Goal: Task Accomplishment & Management: Use online tool/utility

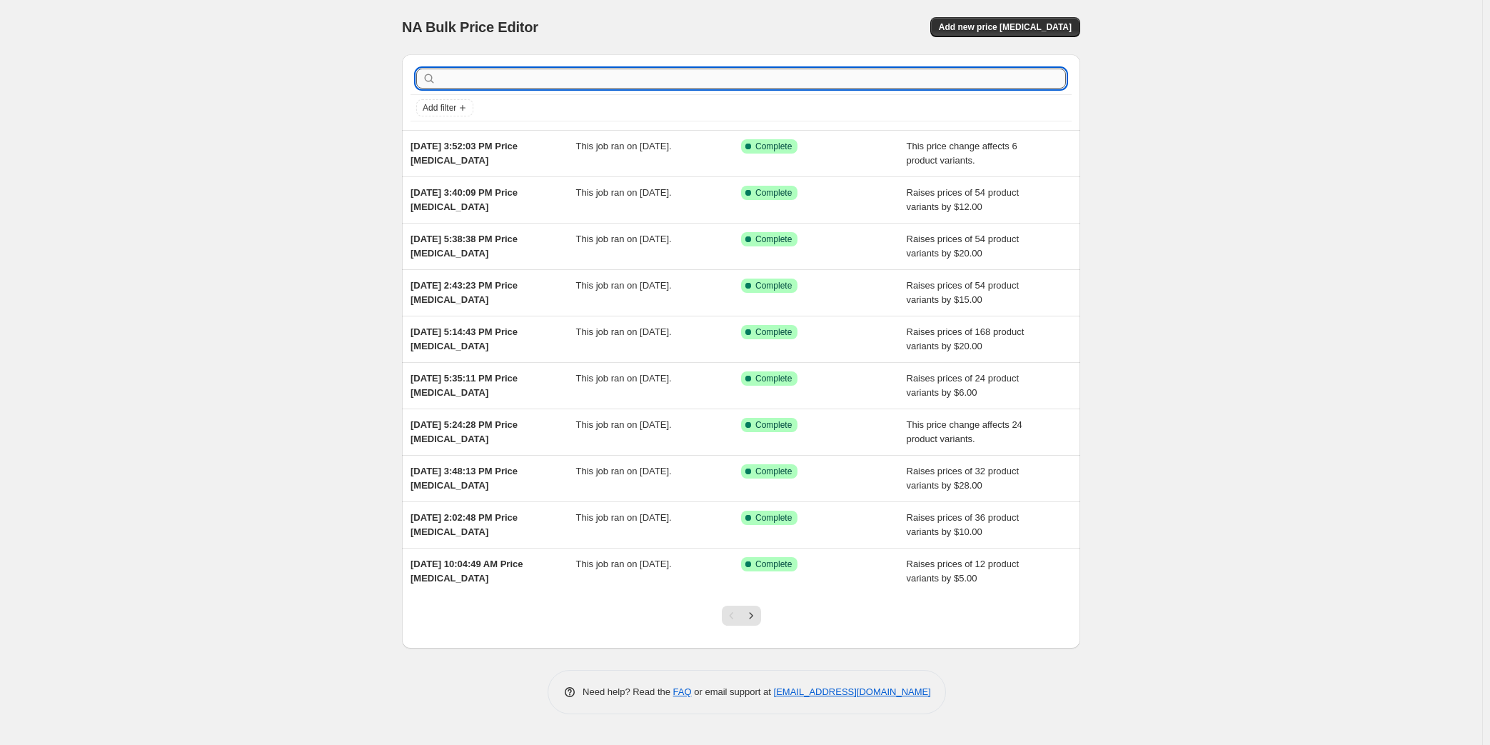
click at [480, 76] on input "text" at bounding box center [752, 79] width 627 height 20
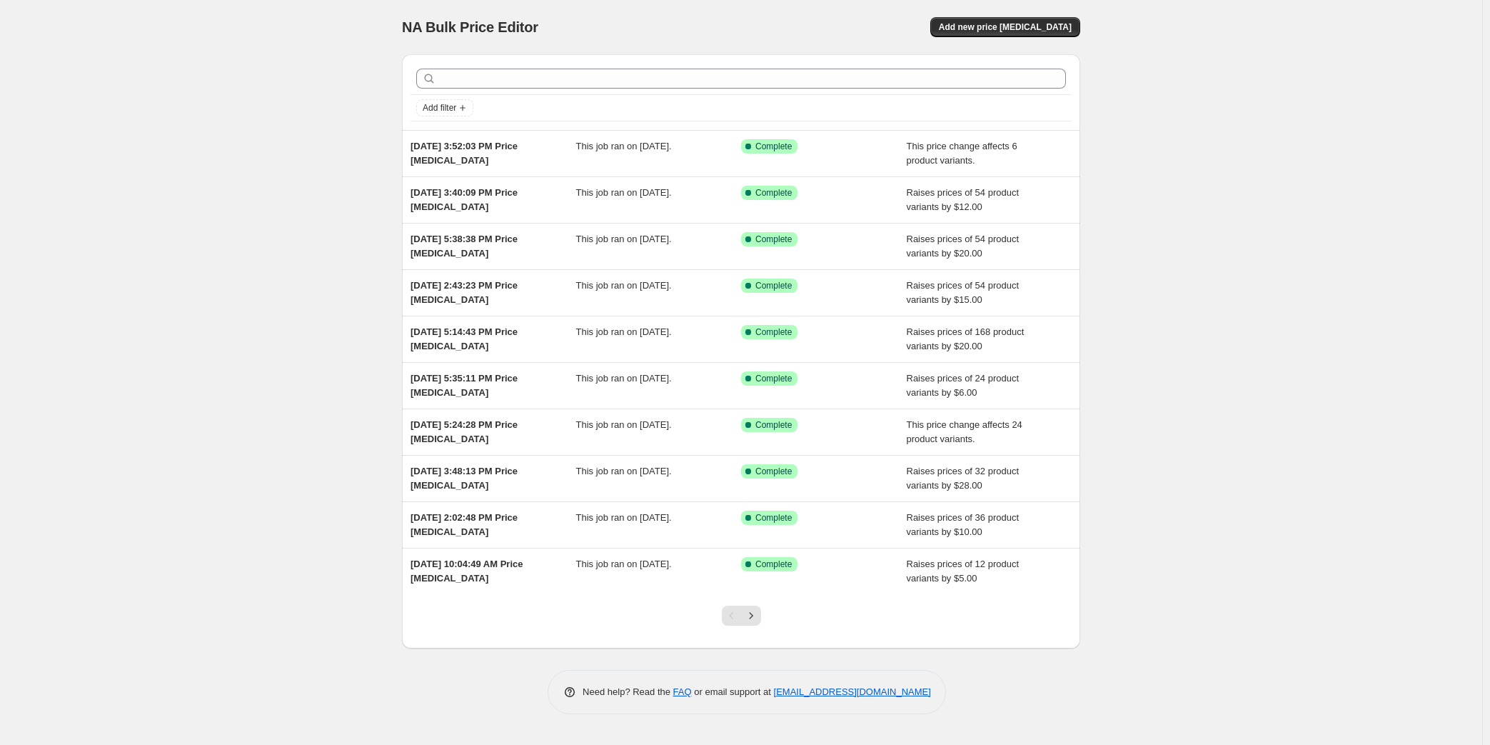
click at [1003, 15] on div "NA Bulk Price Editor. This page is ready NA Bulk Price Editor Add new price [ME…" at bounding box center [741, 27] width 678 height 54
click at [1003, 21] on span "Add new price [MEDICAL_DATA]" at bounding box center [1005, 26] width 133 height 11
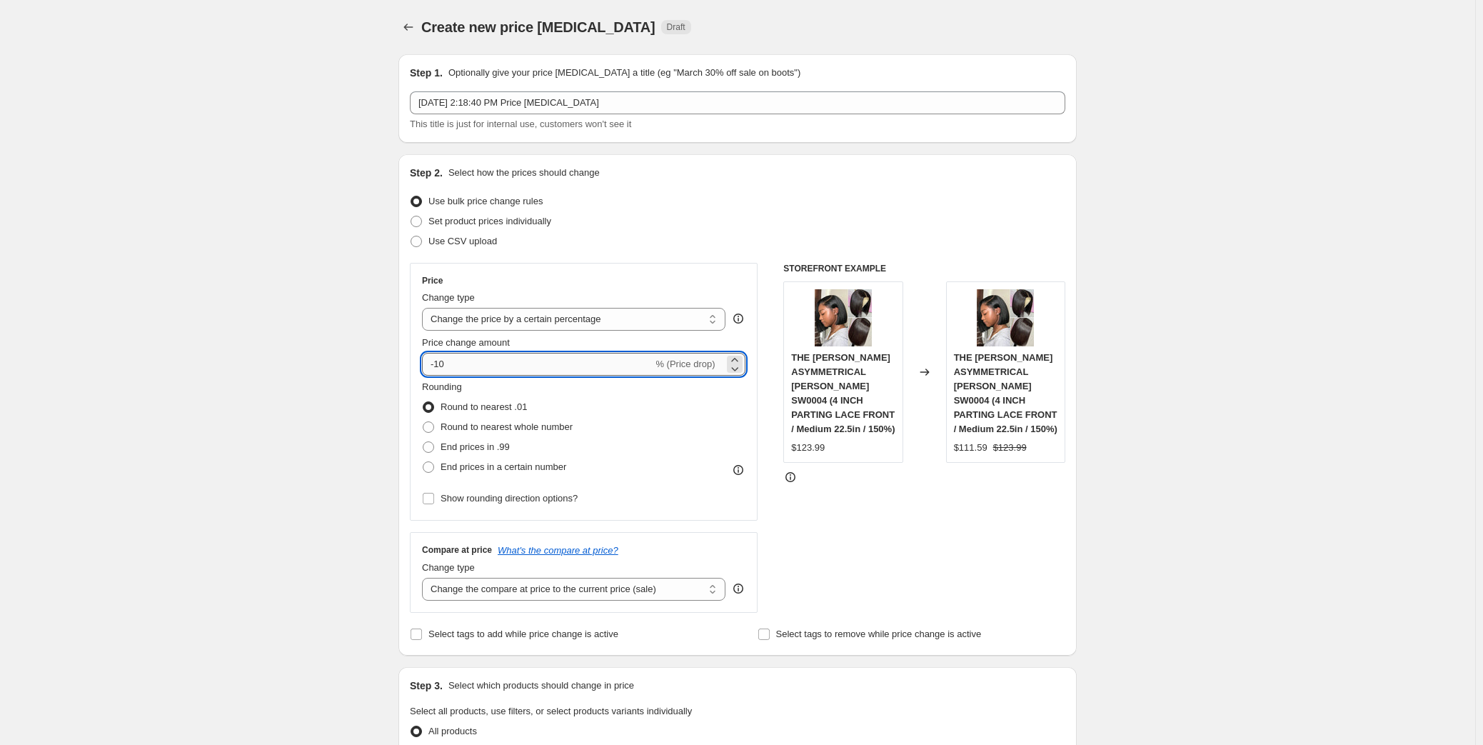
click at [555, 365] on input "-10" at bounding box center [537, 364] width 231 height 23
click at [512, 325] on select "Change the price to a certain amount Change the price by a certain amount Chang…" at bounding box center [573, 319] width 303 height 23
select select "by"
click at [425, 308] on select "Change the price to a certain amount Change the price by a certain amount Chang…" at bounding box center [573, 319] width 303 height 23
drag, startPoint x: 437, startPoint y: 361, endPoint x: 418, endPoint y: 361, distance: 18.6
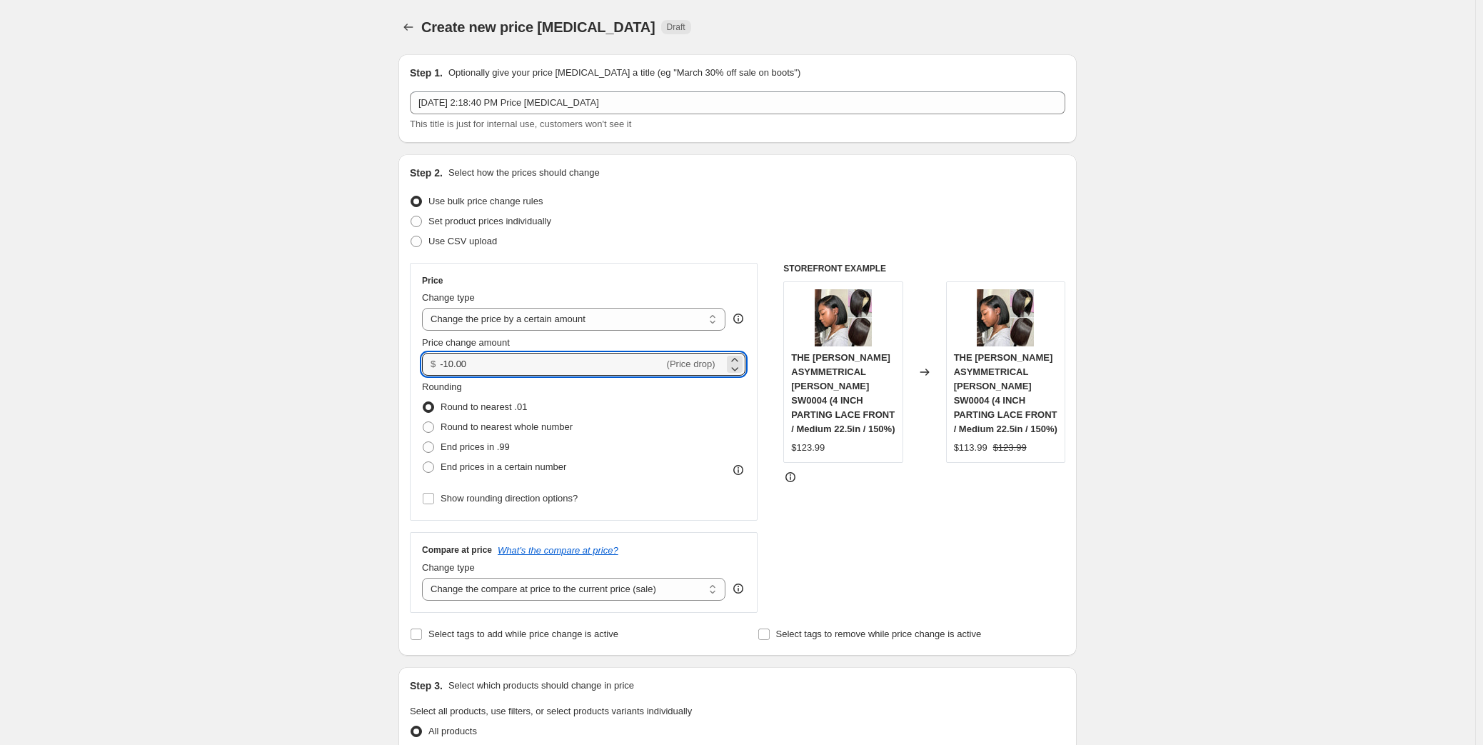
click at [418, 361] on div "Price Change type Change the price to a certain amount Change the price by a ce…" at bounding box center [584, 392] width 348 height 258
type input "18.00"
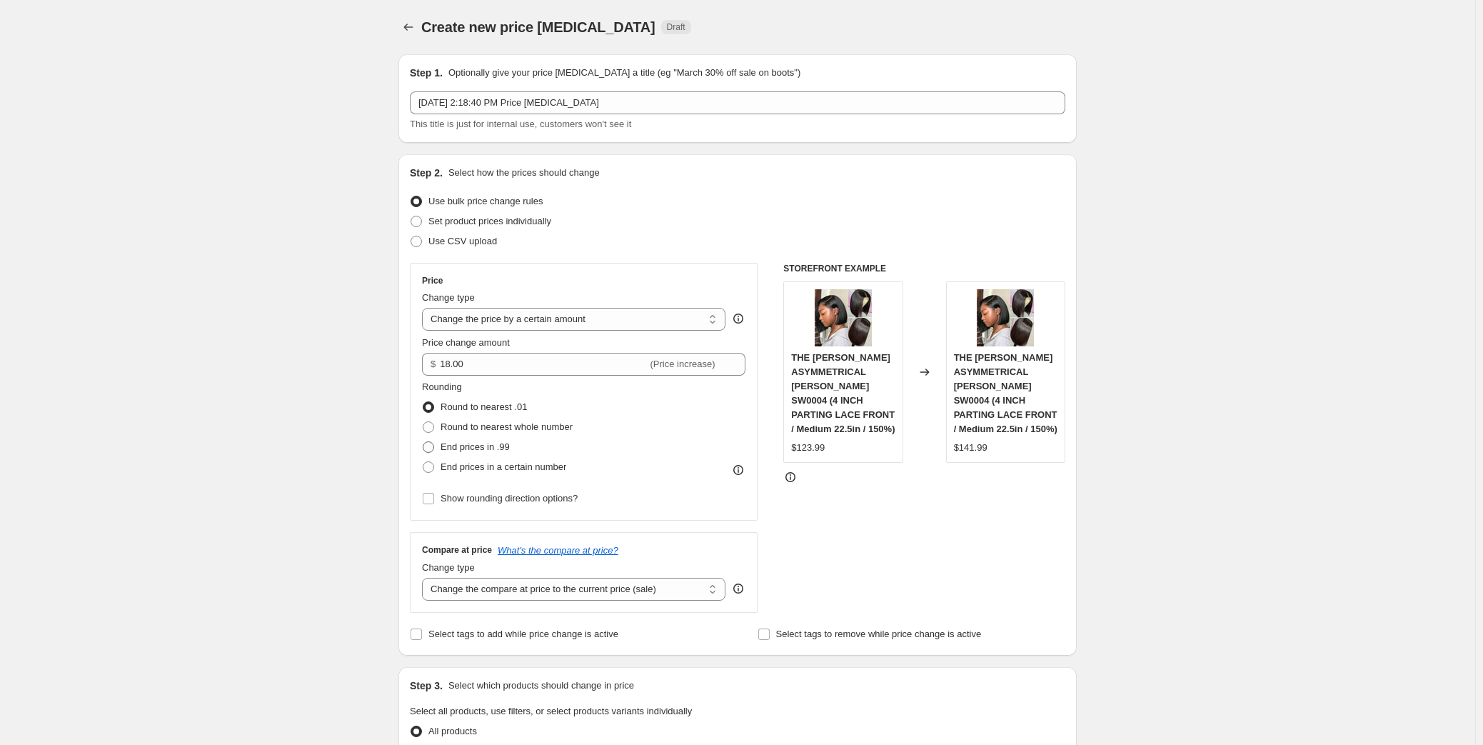
click at [485, 450] on span "End prices in .99" at bounding box center [474, 446] width 69 height 11
click at [423, 442] on input "End prices in .99" at bounding box center [423, 441] width 1 height 1
radio input "true"
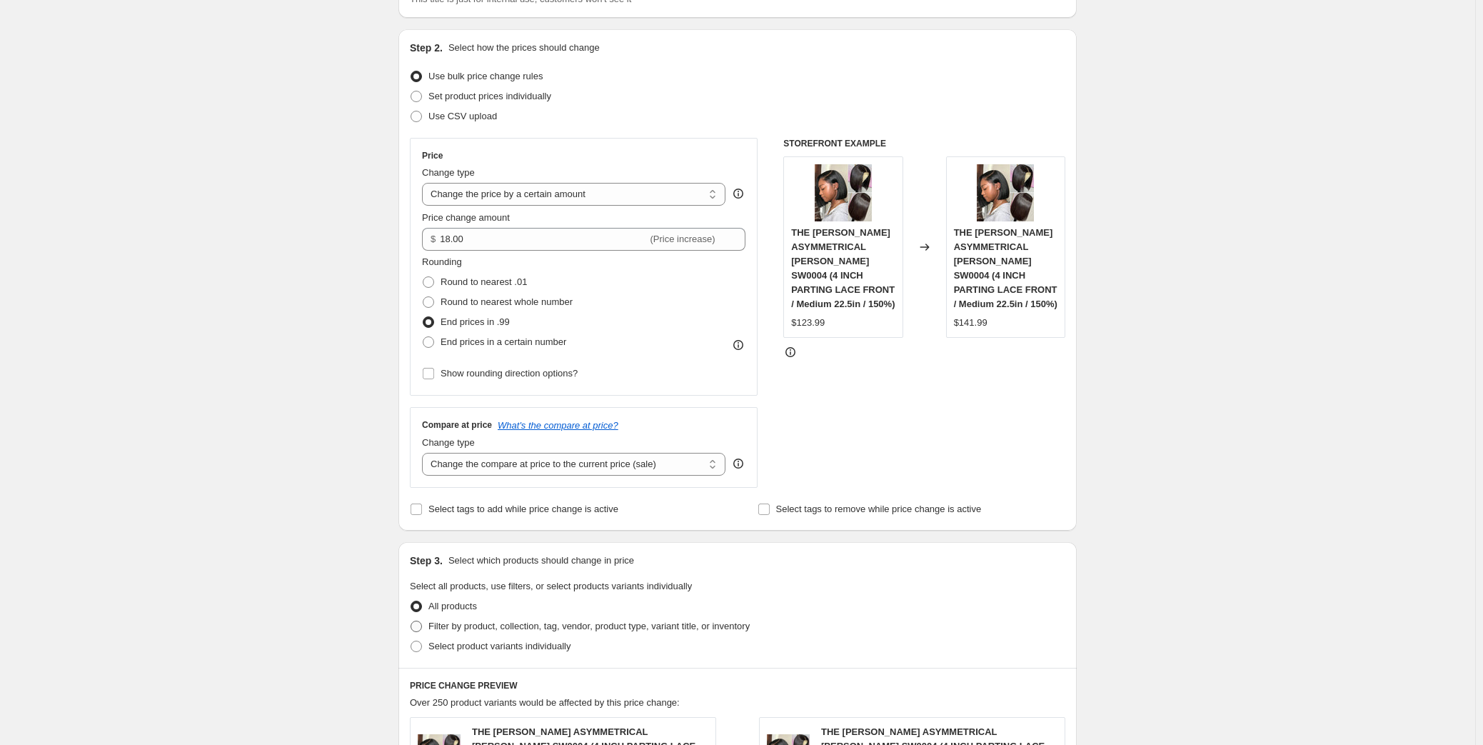
scroll to position [259, 0]
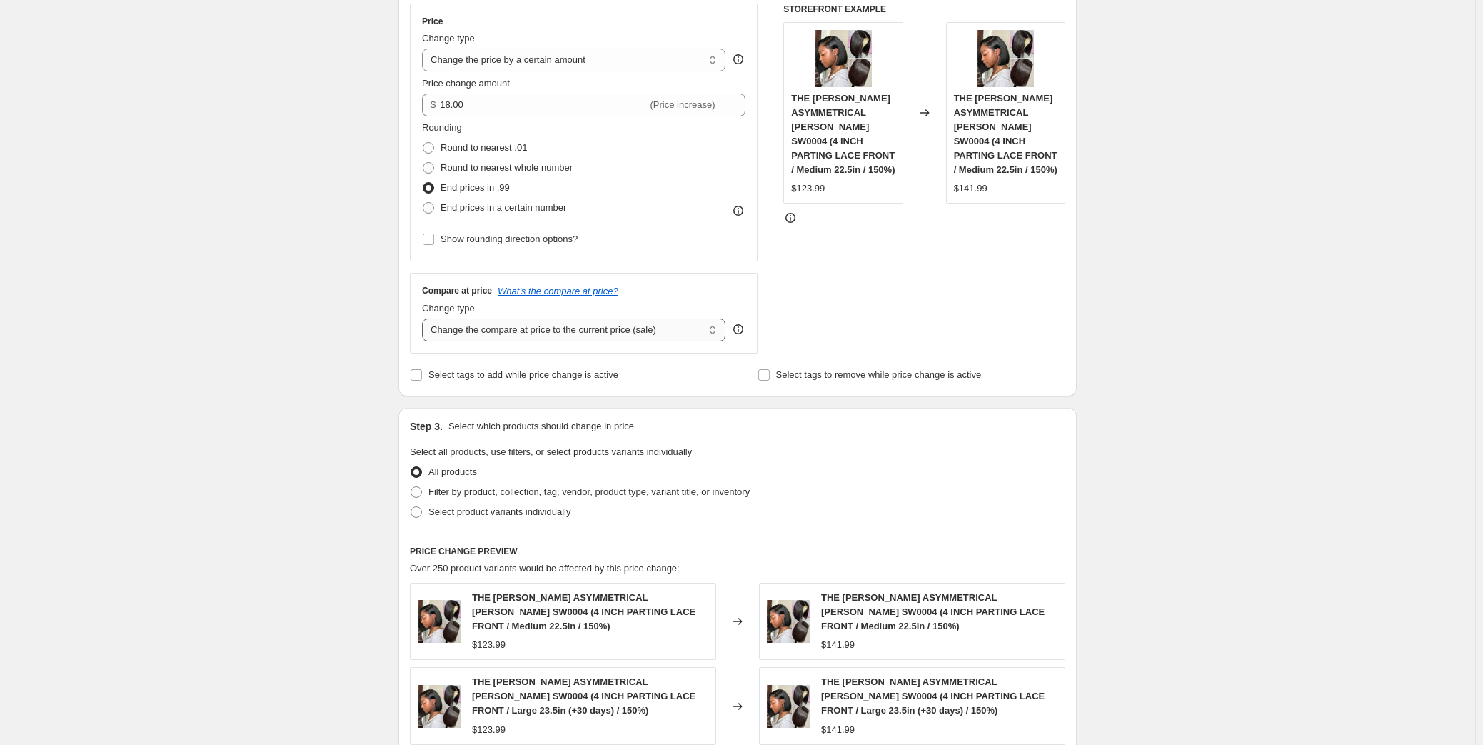
click at [561, 333] on select "Change the compare at price to the current price (sale) Change the compare at p…" at bounding box center [573, 329] width 303 height 23
click at [655, 332] on select "Change the compare at price to the current price (sale) Change the compare at p…" at bounding box center [573, 329] width 303 height 23
select select "by"
click at [425, 318] on select "Change the compare at price to the current price (sale) Change the compare at p…" at bounding box center [573, 329] width 303 height 23
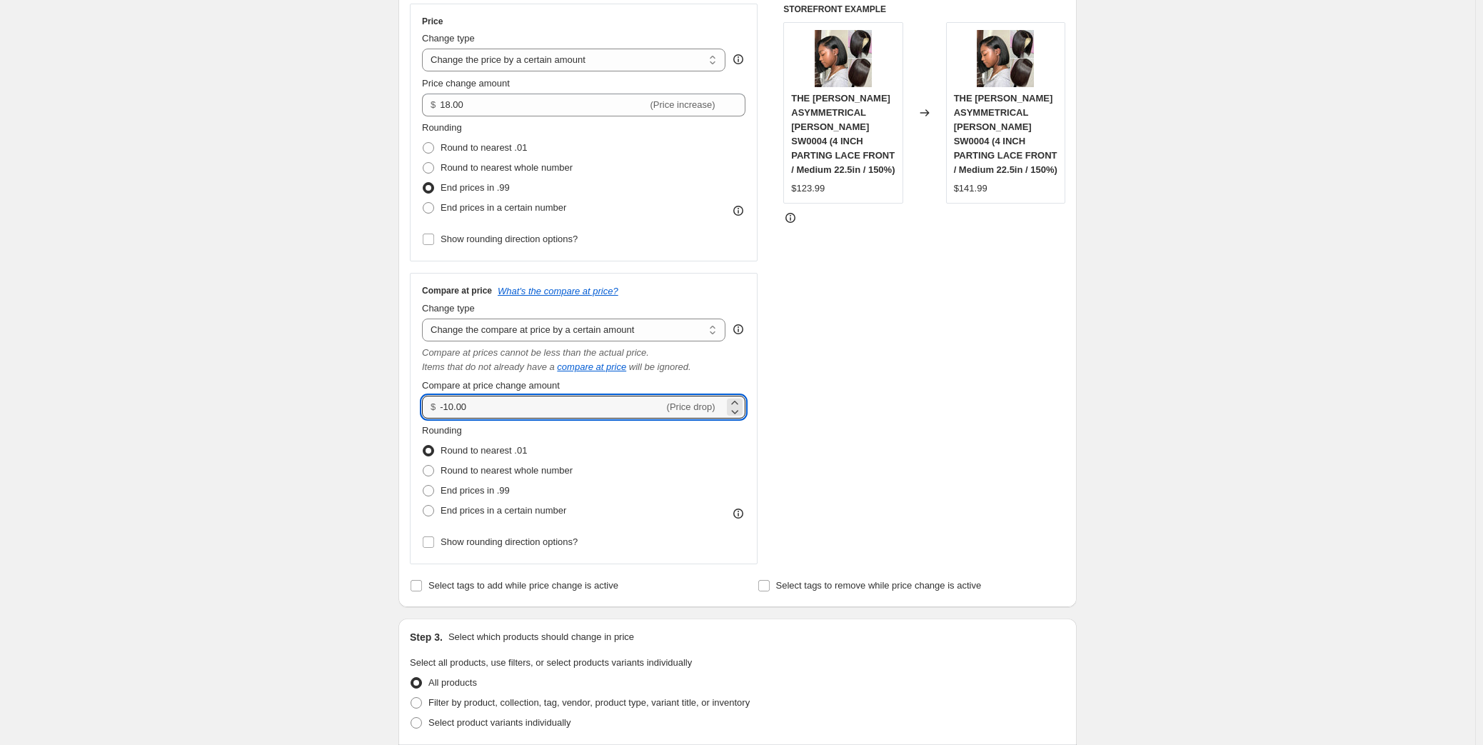
drag, startPoint x: 487, startPoint y: 403, endPoint x: 439, endPoint y: 400, distance: 47.9
click at [439, 400] on div "$ -10.00 (Price drop)" at bounding box center [583, 406] width 323 height 23
type input "30.00"
click at [499, 485] on span "End prices in .99" at bounding box center [474, 490] width 69 height 11
click at [423, 485] on input "End prices in .99" at bounding box center [423, 485] width 1 height 1
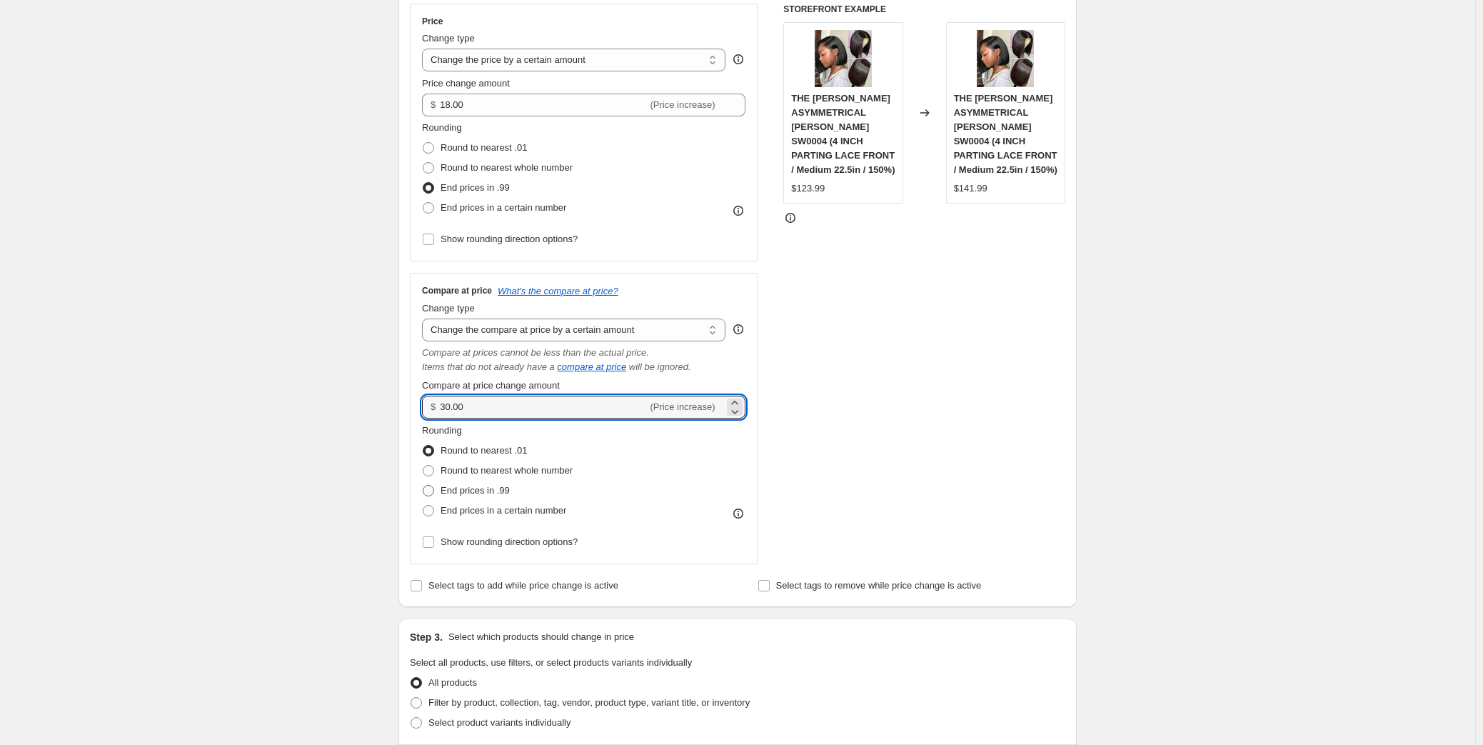
radio input "true"
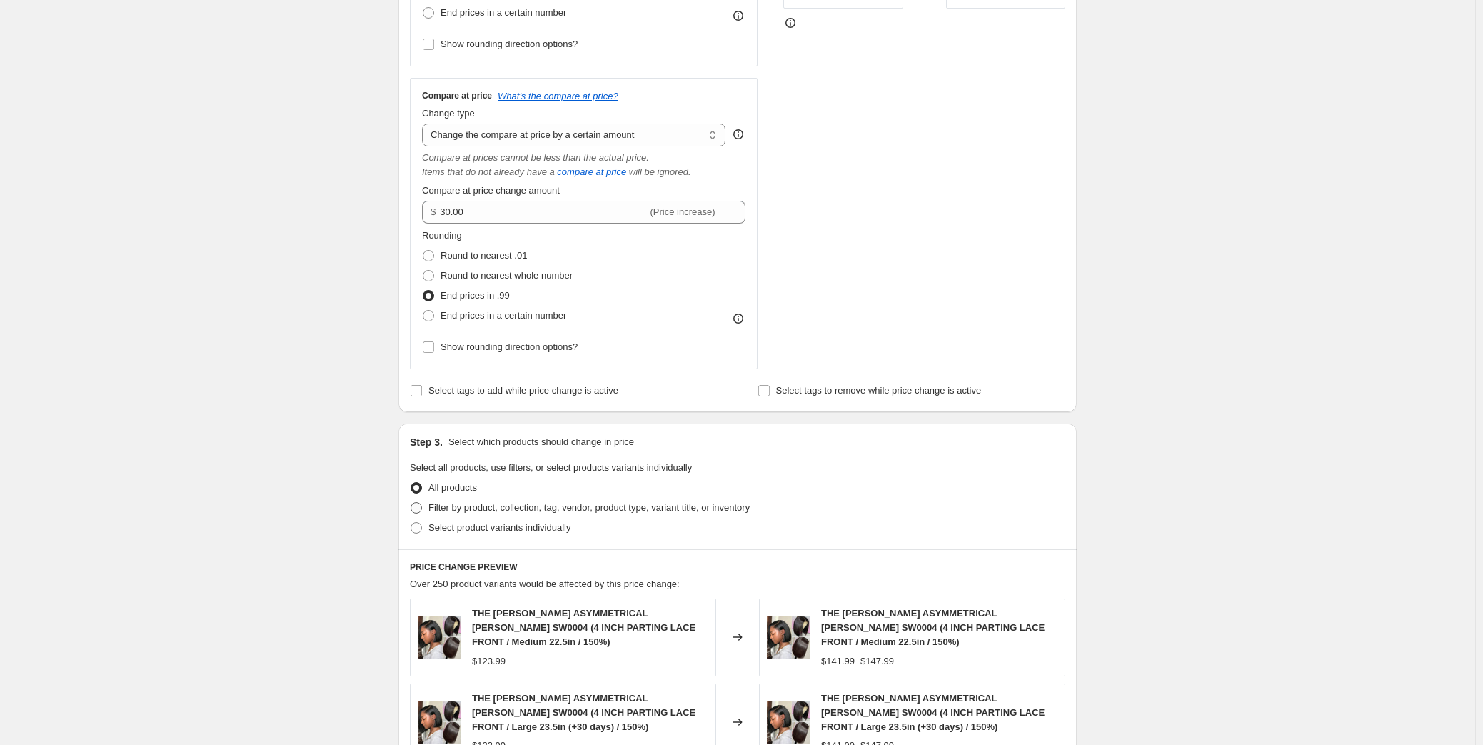
scroll to position [649, 0]
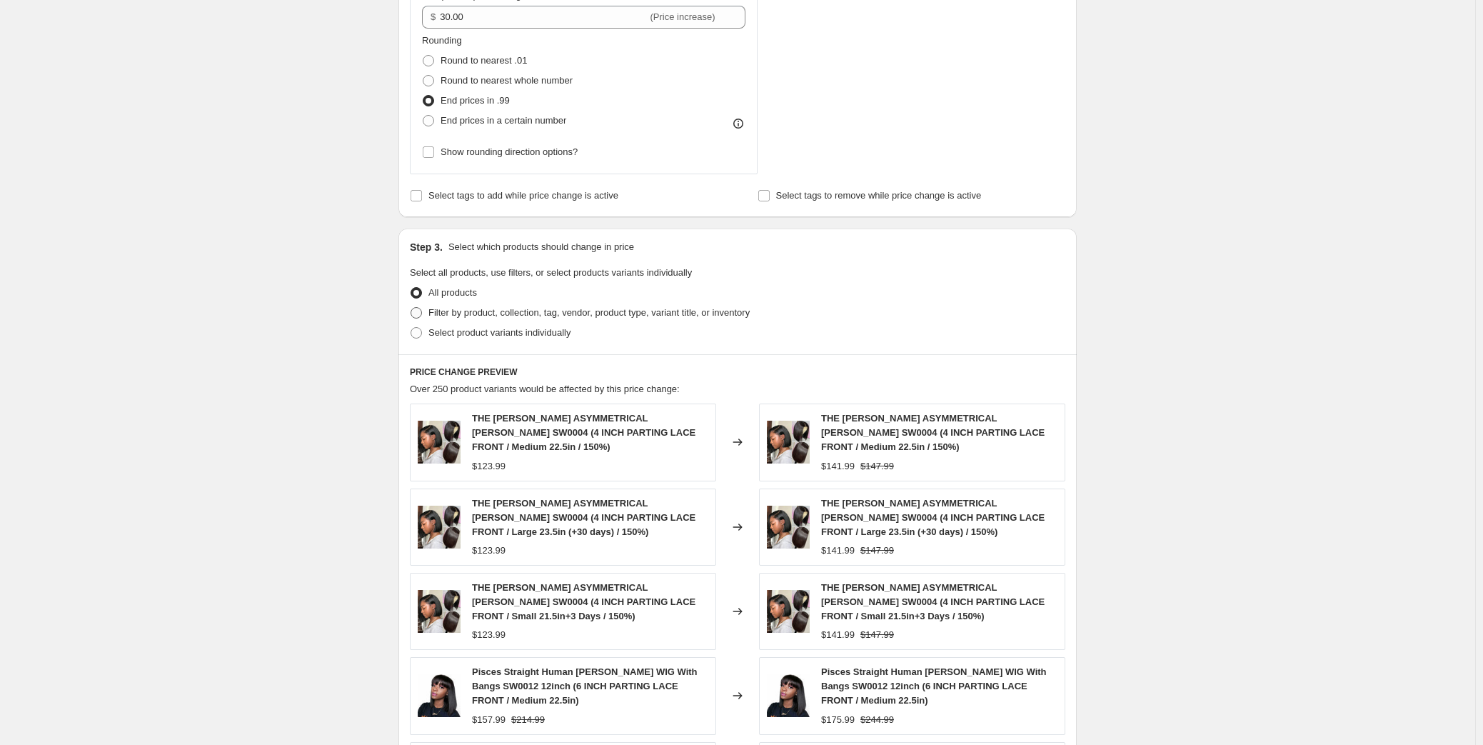
click at [644, 310] on span "Filter by product, collection, tag, vendor, product type, variant title, or inv…" at bounding box center [588, 312] width 321 height 11
click at [411, 308] on input "Filter by product, collection, tag, vendor, product type, variant title, or inv…" at bounding box center [410, 307] width 1 height 1
radio input "true"
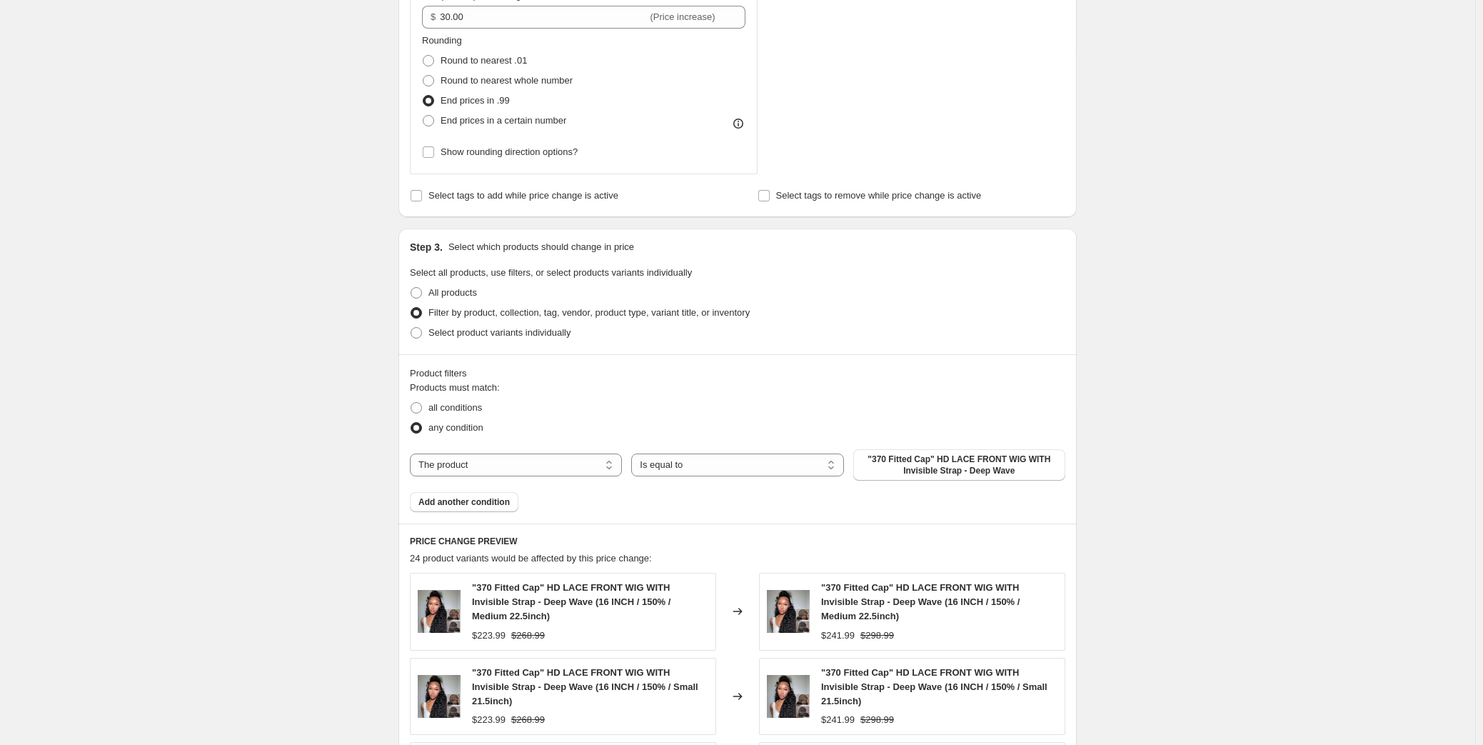
click at [914, 479] on div "Products must match: all conditions any condition The product The product's col…" at bounding box center [737, 445] width 655 height 131
click at [912, 474] on span ""370 Fitted Cap" HD LACE FRONT WIG WITH Invisible Strap - Deep Wave" at bounding box center [959, 464] width 195 height 23
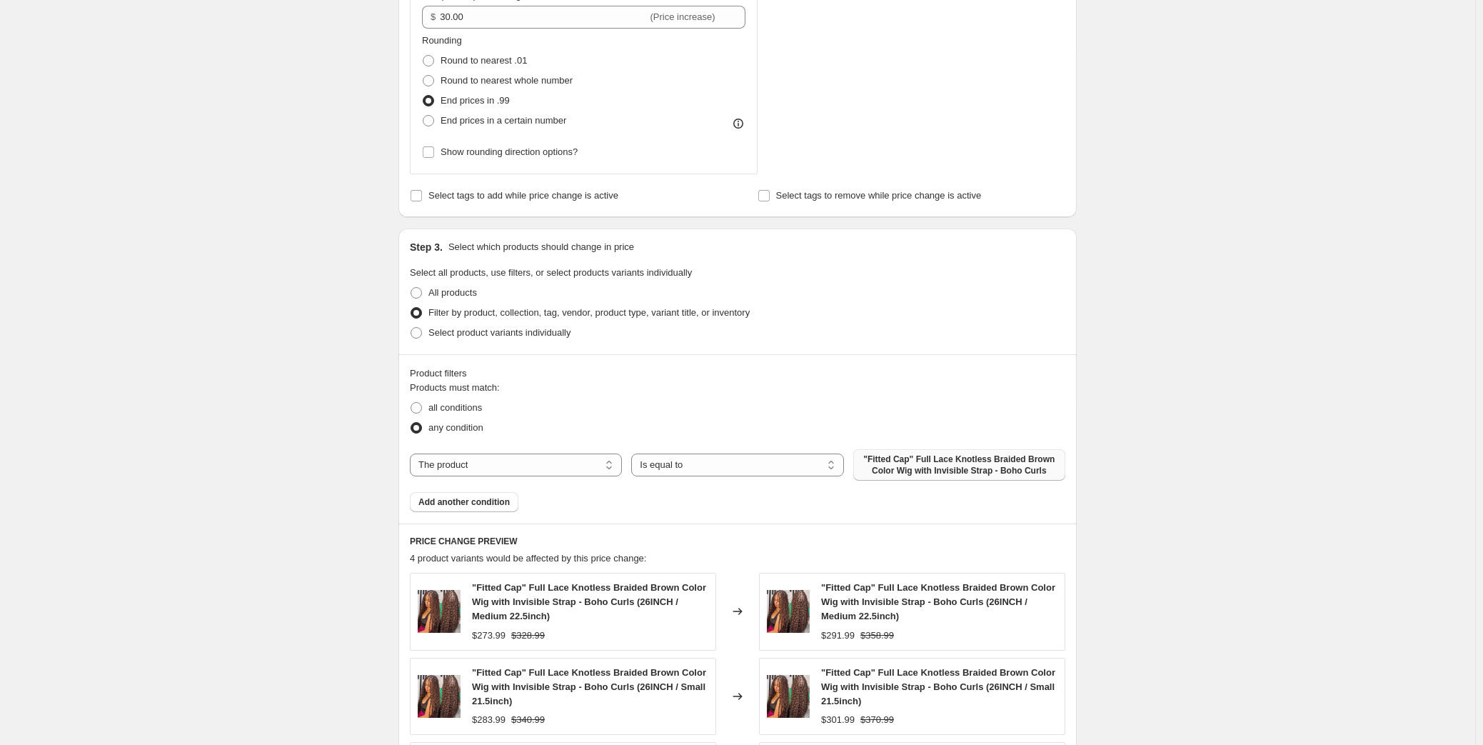
click at [206, 445] on div "Create new price [MEDICAL_DATA]. This page is ready Create new price [MEDICAL_D…" at bounding box center [737, 259] width 1475 height 1817
drag, startPoint x: 142, startPoint y: 468, endPoint x: 167, endPoint y: 468, distance: 25.0
click at [142, 468] on div "Create new price [MEDICAL_DATA]. This page is ready Create new price [MEDICAL_D…" at bounding box center [737, 259] width 1475 height 1817
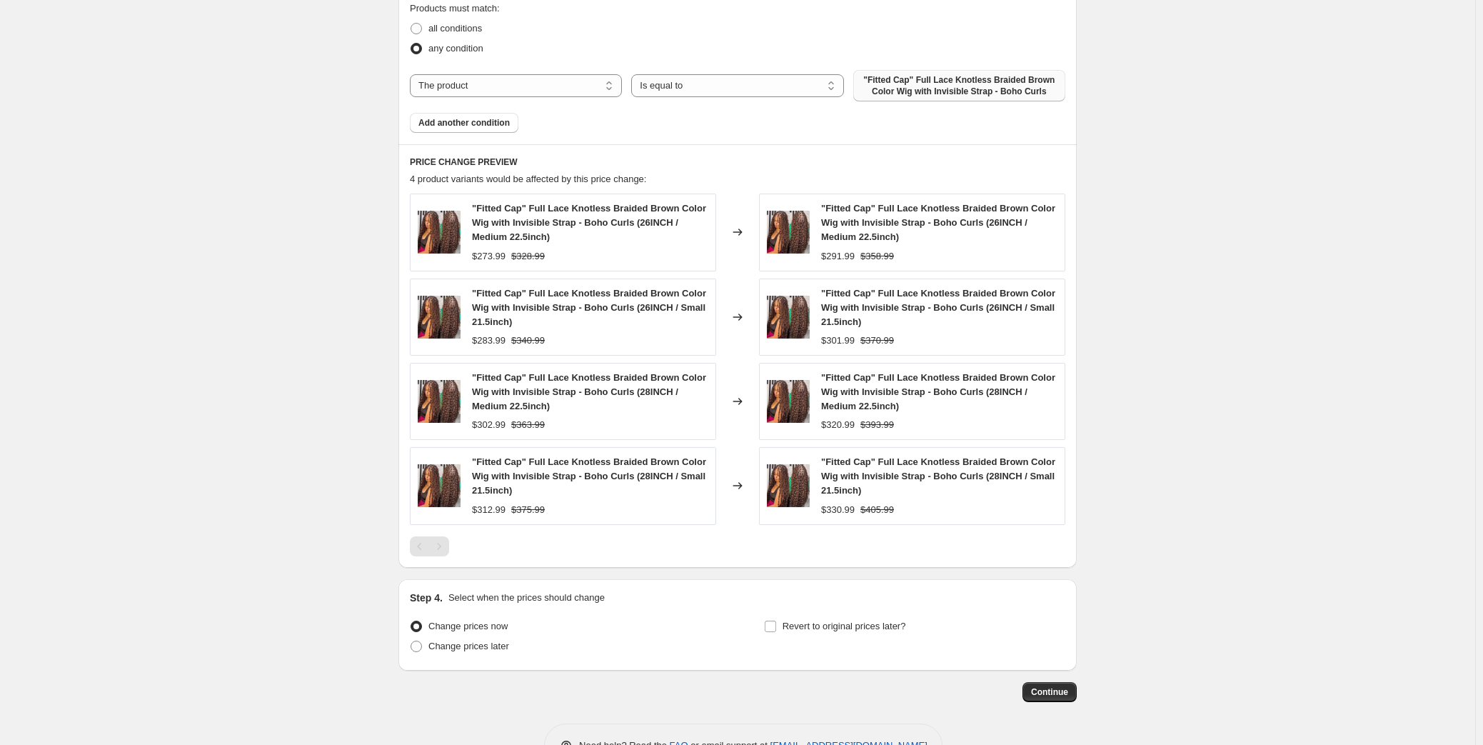
scroll to position [1038, 0]
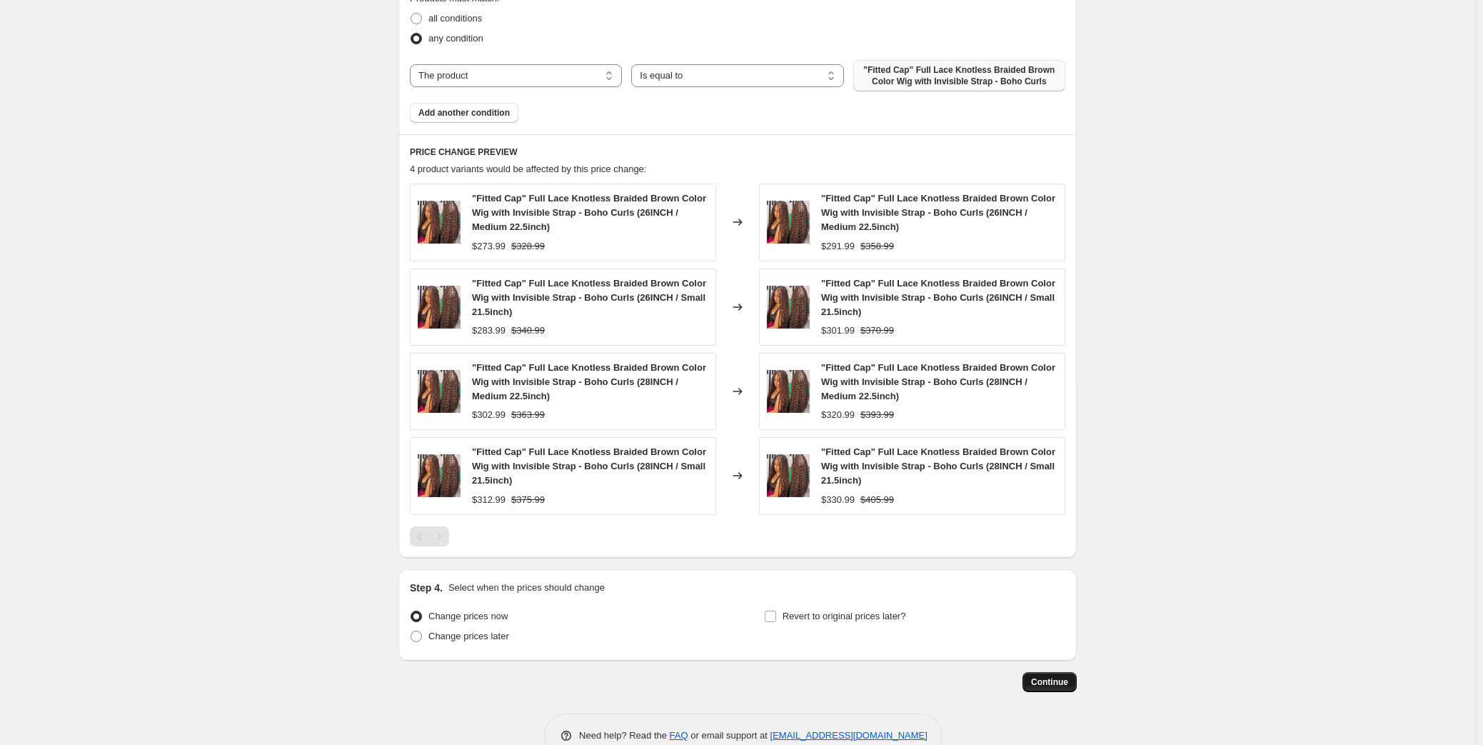
click at [1059, 677] on span "Continue" at bounding box center [1049, 681] width 37 height 11
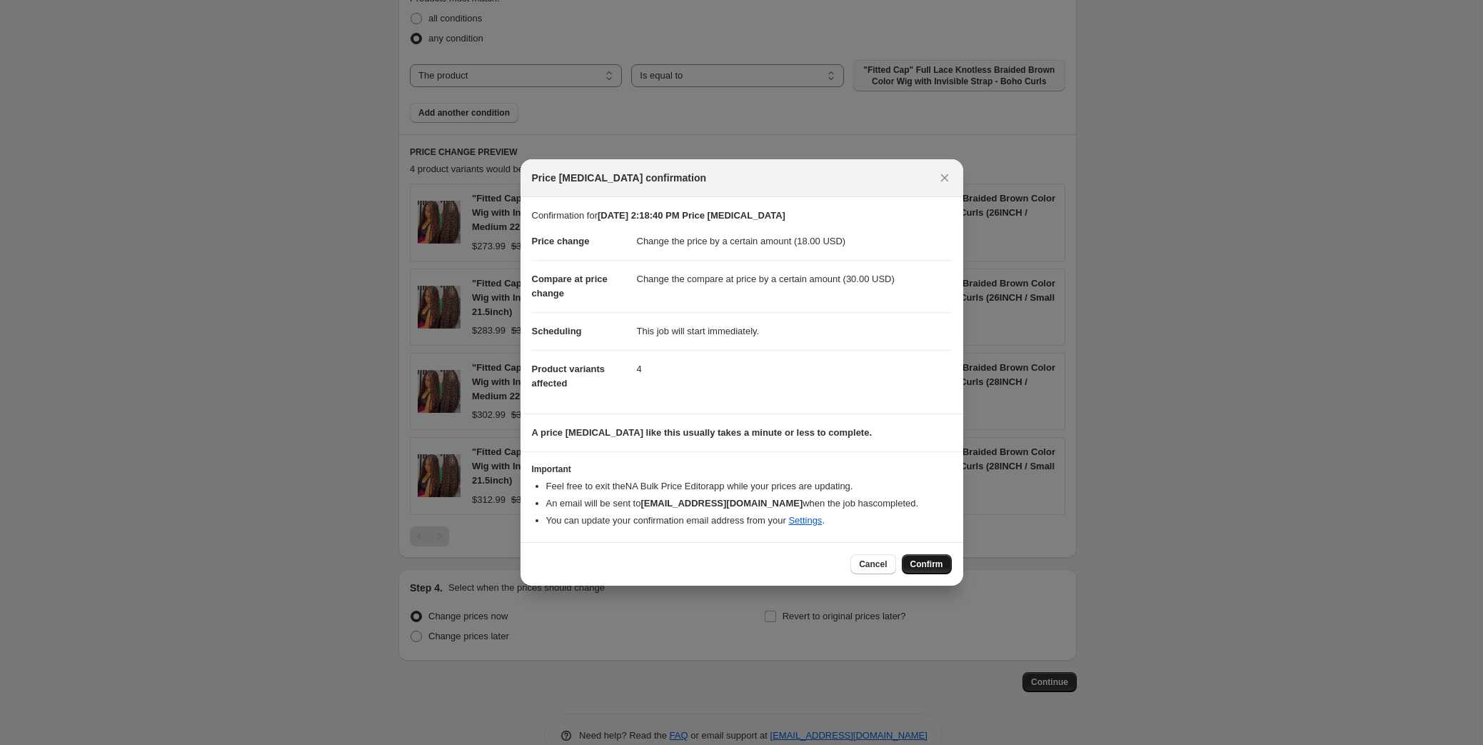
click at [937, 562] on span "Confirm" at bounding box center [926, 563] width 33 height 11
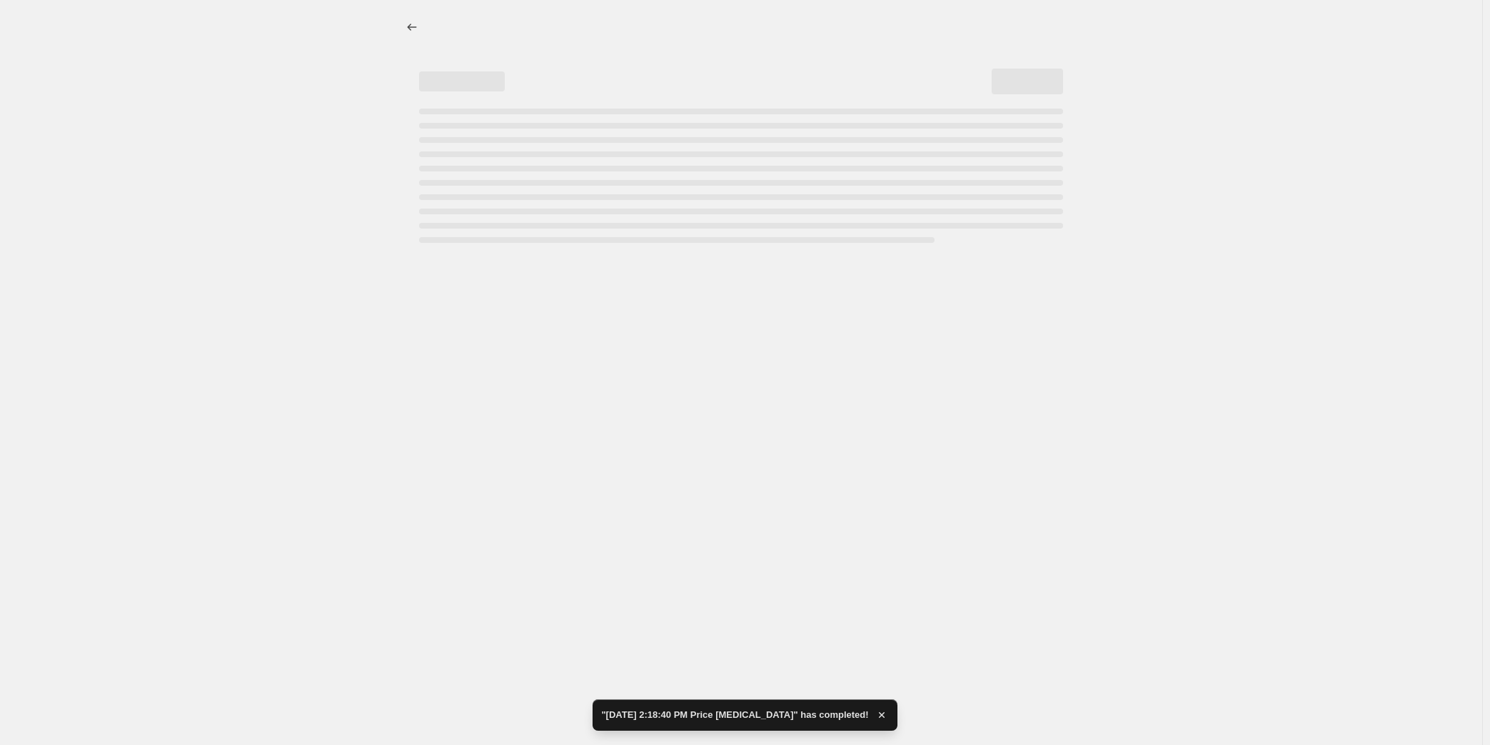
select select "by"
